Goal: Obtain resource: Obtain resource

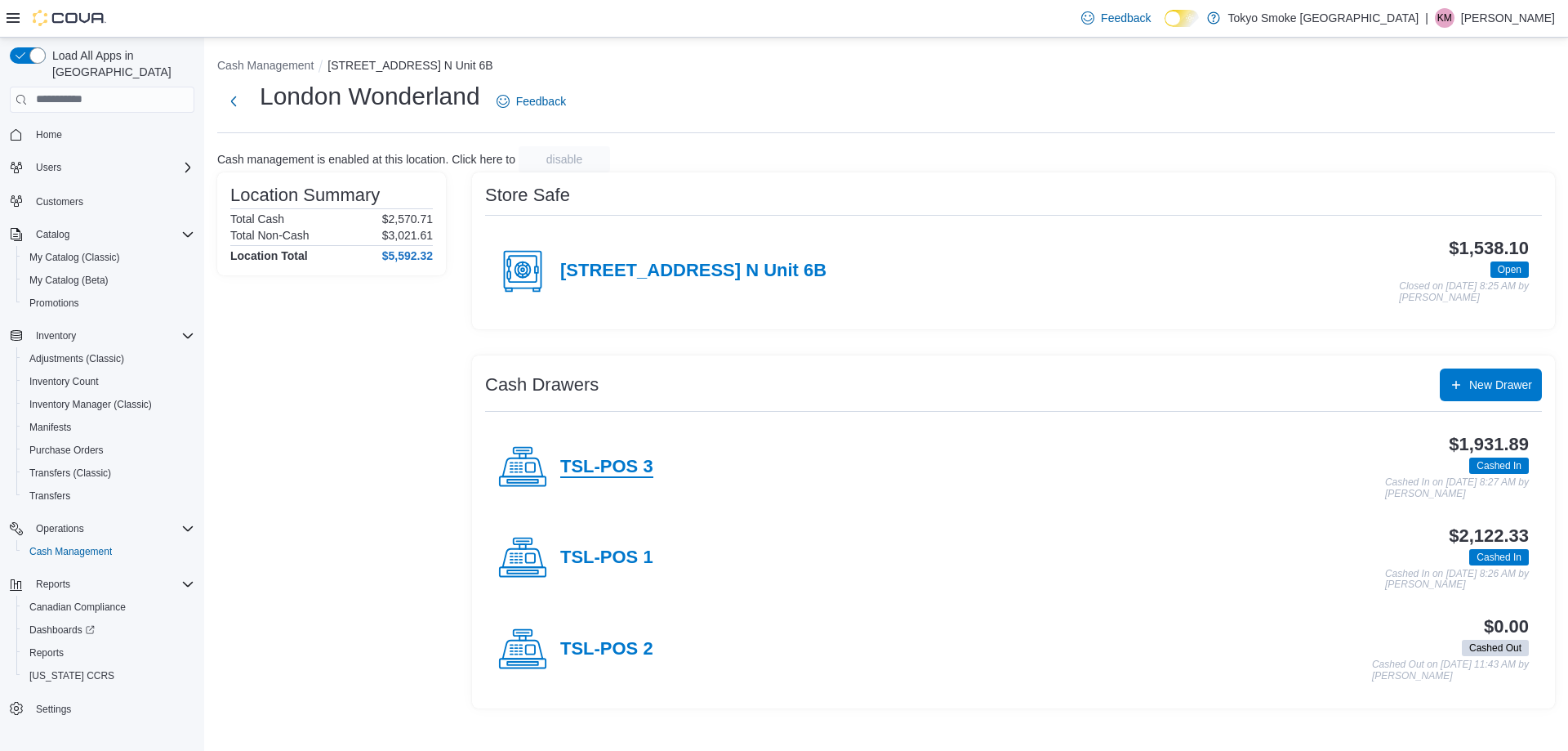
click at [593, 475] on h4 "TSL-POS 3" at bounding box center [607, 467] width 93 height 21
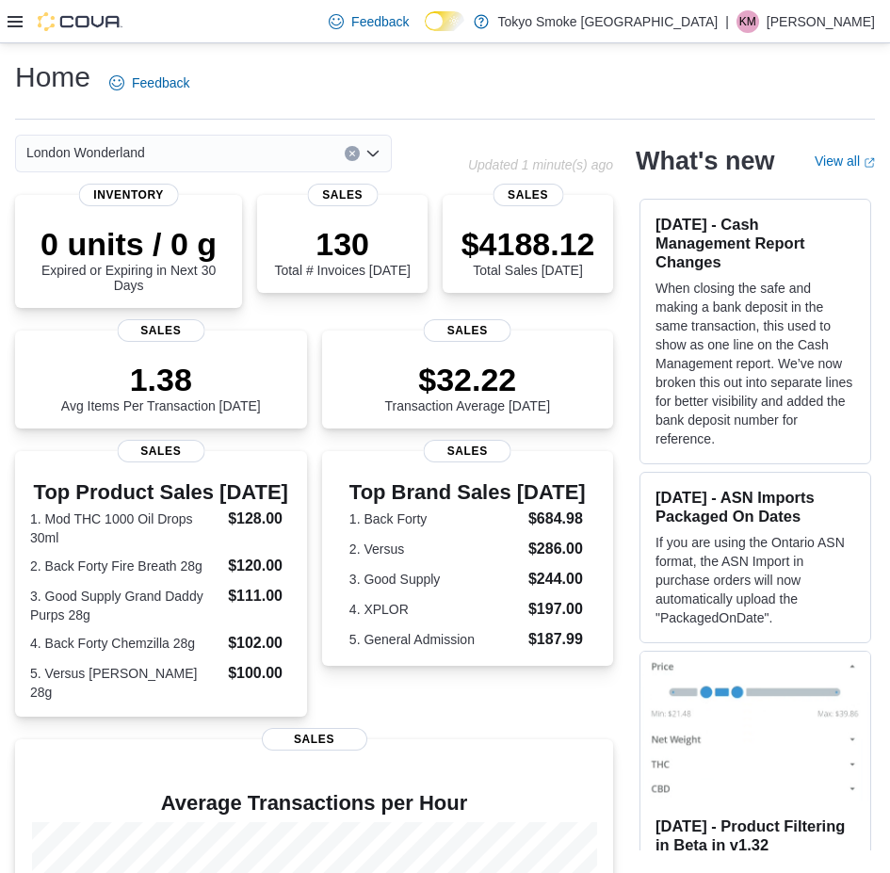
click at [18, 25] on icon at bounding box center [15, 21] width 15 height 11
click at [810, 20] on p "[PERSON_NAME]" at bounding box center [820, 21] width 108 height 23
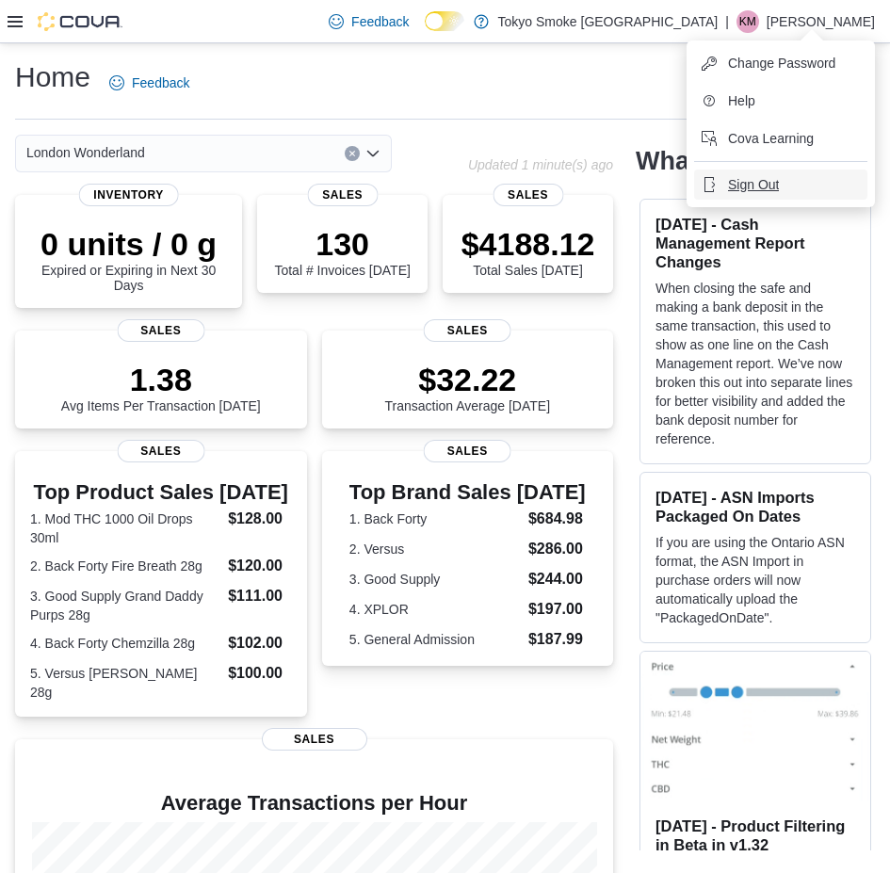
click at [765, 176] on span "Sign Out" at bounding box center [753, 184] width 51 height 19
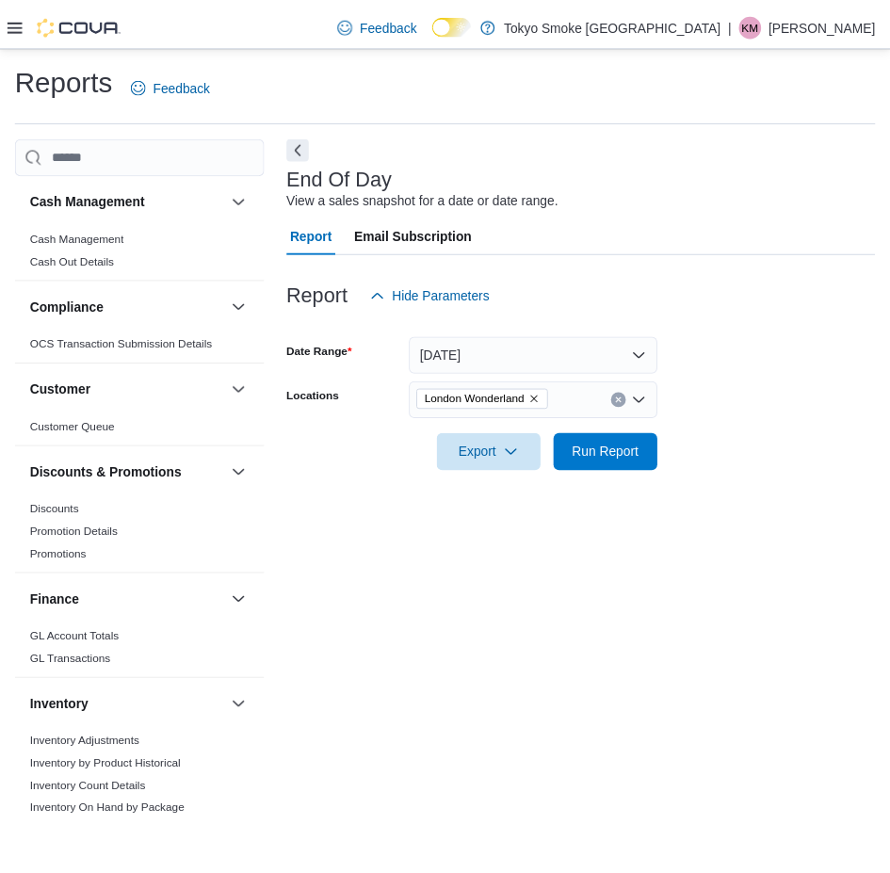
scroll to position [941, 0]
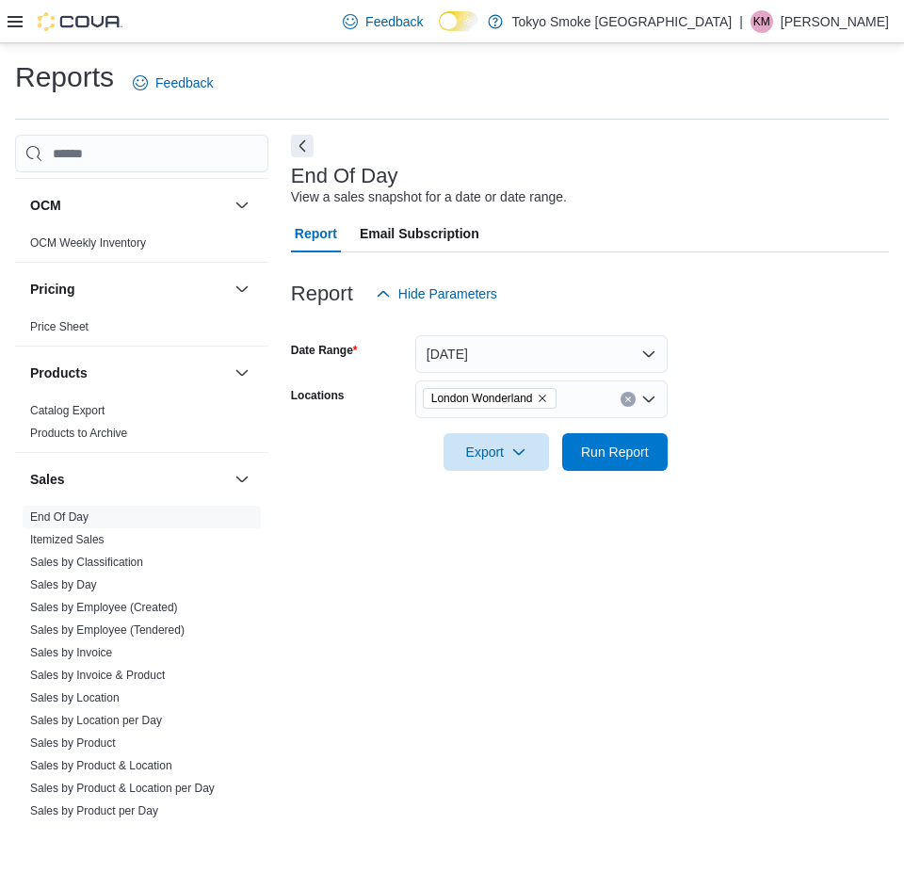
click at [865, 22] on p "Kai Mastervick" at bounding box center [834, 21] width 108 height 23
click at [602, 455] on span "Run Report" at bounding box center [615, 451] width 68 height 19
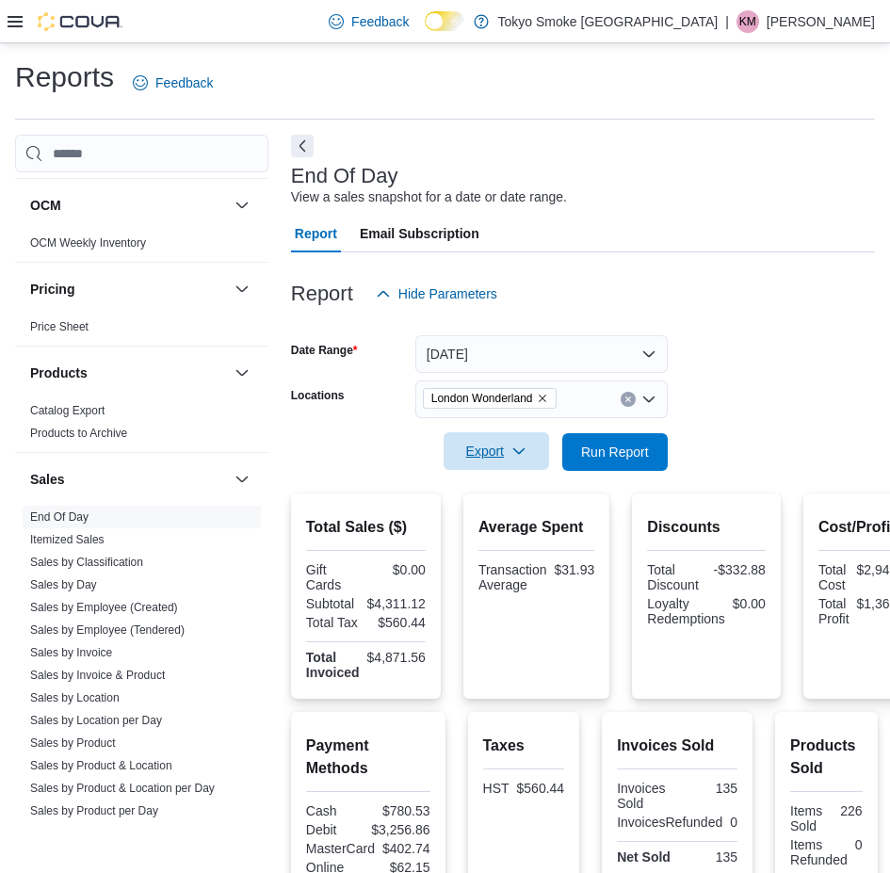
click at [508, 451] on span "Export" at bounding box center [496, 451] width 83 height 38
click at [489, 531] on span "Export to Pdf" at bounding box center [499, 527] width 85 height 15
